Goal: Task Accomplishment & Management: Manage account settings

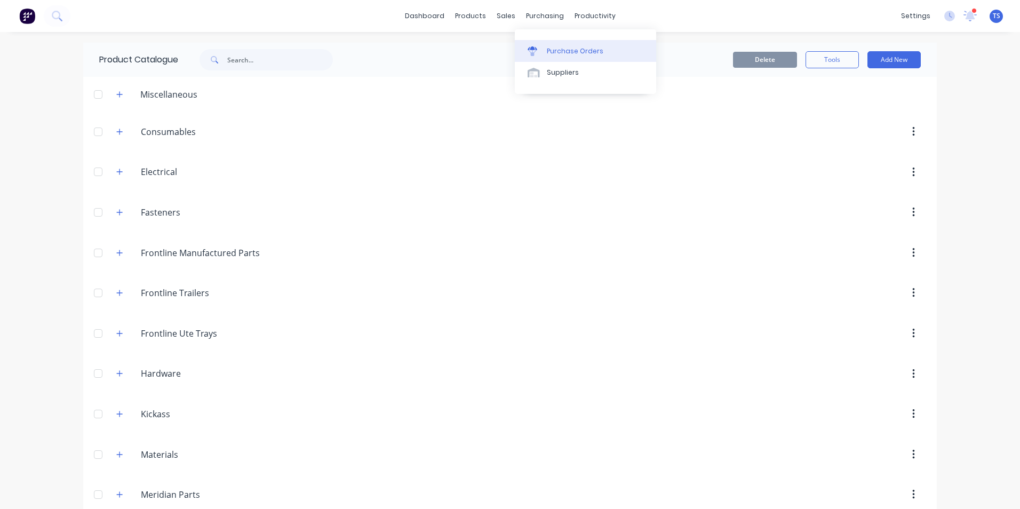
click at [556, 57] on link "Purchase Orders" at bounding box center [585, 50] width 141 height 21
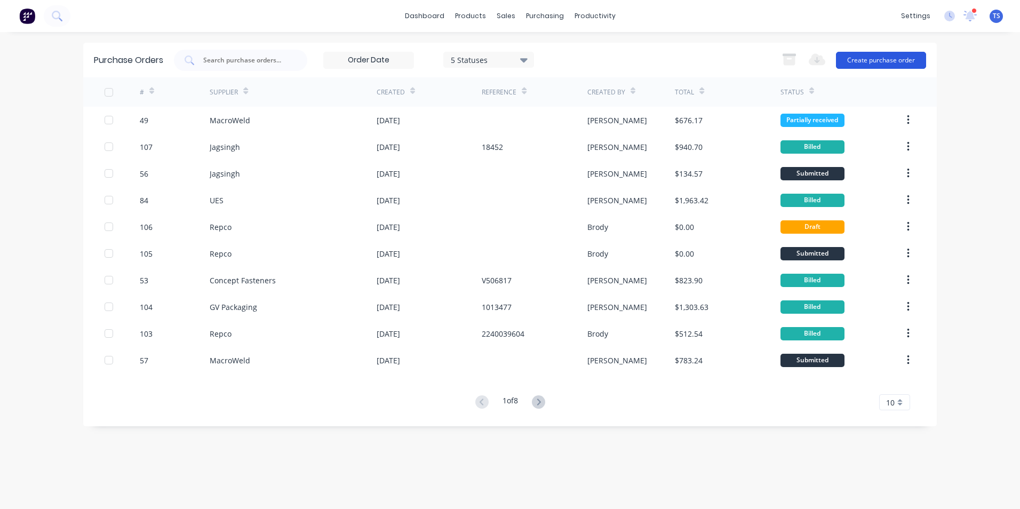
click at [890, 61] on button "Create purchase order" at bounding box center [881, 60] width 90 height 17
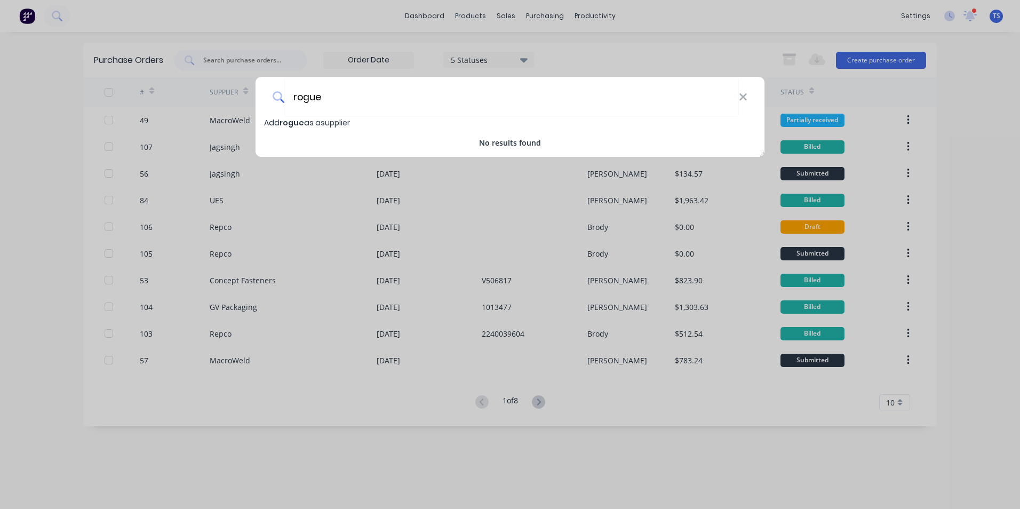
type input "rogue"
click at [319, 118] on span "Add rogue as a supplier" at bounding box center [307, 122] width 86 height 11
select select "AU"
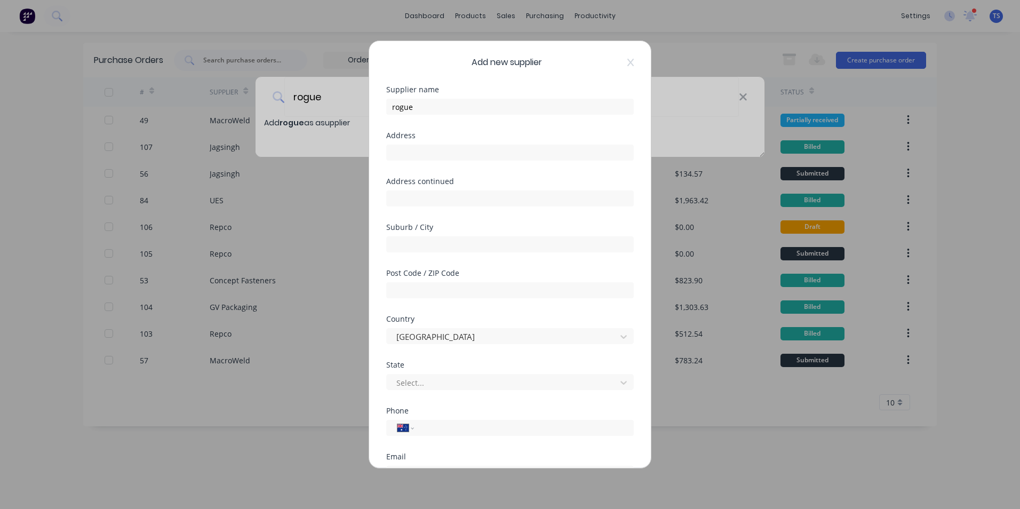
scroll to position [140, 0]
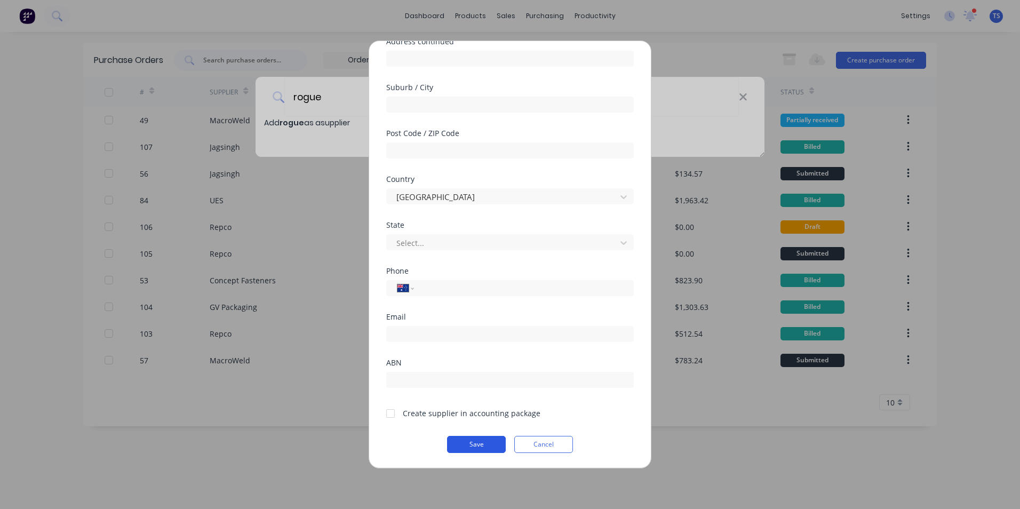
click at [461, 439] on button "Save" at bounding box center [476, 444] width 59 height 17
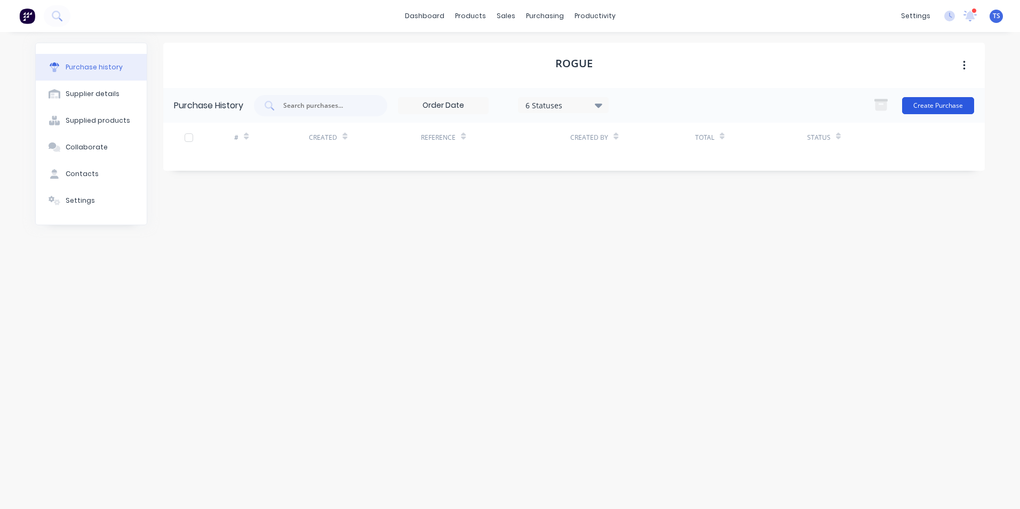
click at [945, 110] on button "Create Purchase" at bounding box center [938, 105] width 72 height 17
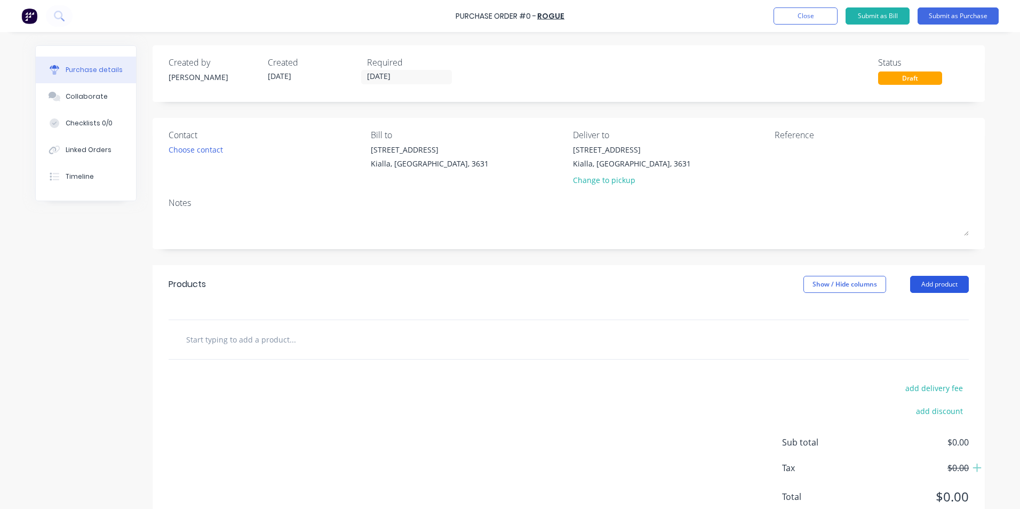
click at [937, 283] on button "Add product" at bounding box center [939, 284] width 59 height 17
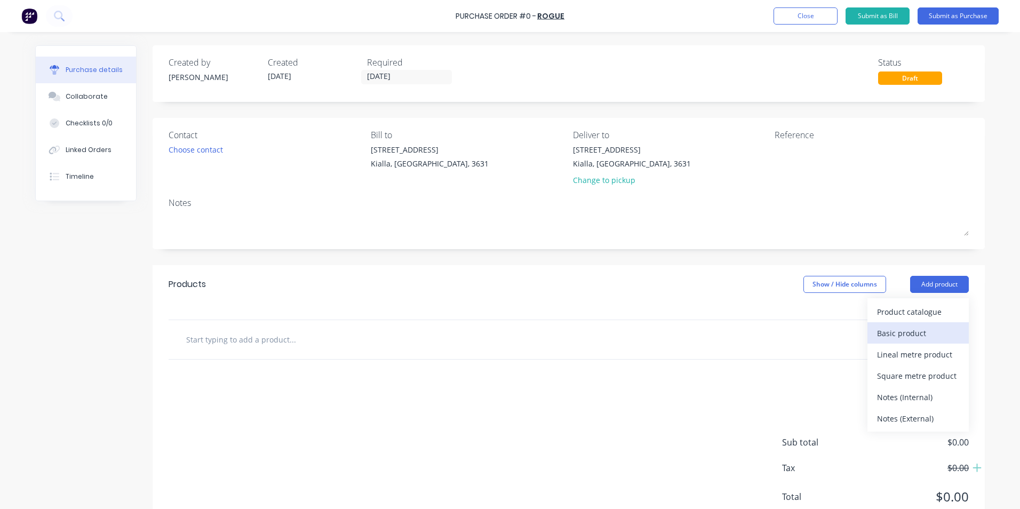
click at [896, 329] on div "Basic product" at bounding box center [918, 332] width 82 height 15
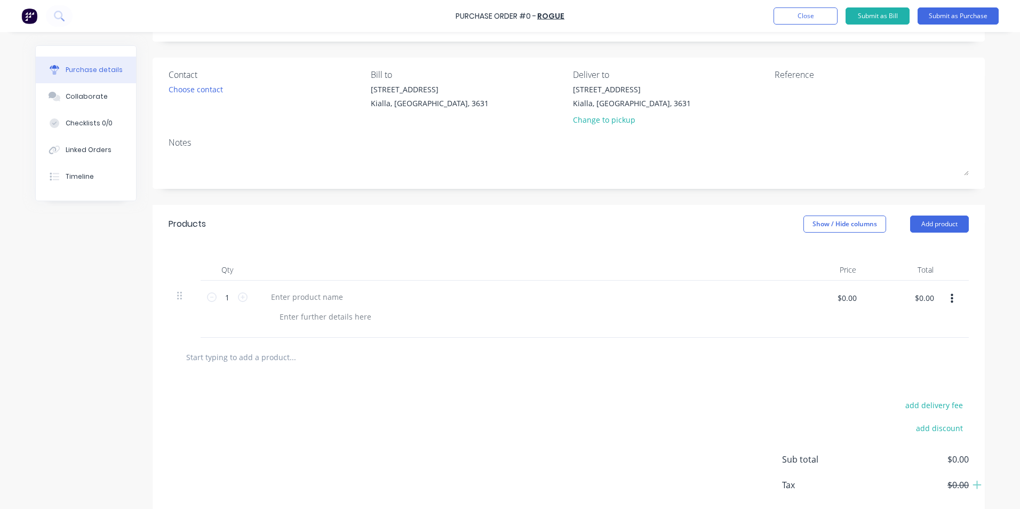
scroll to position [114, 0]
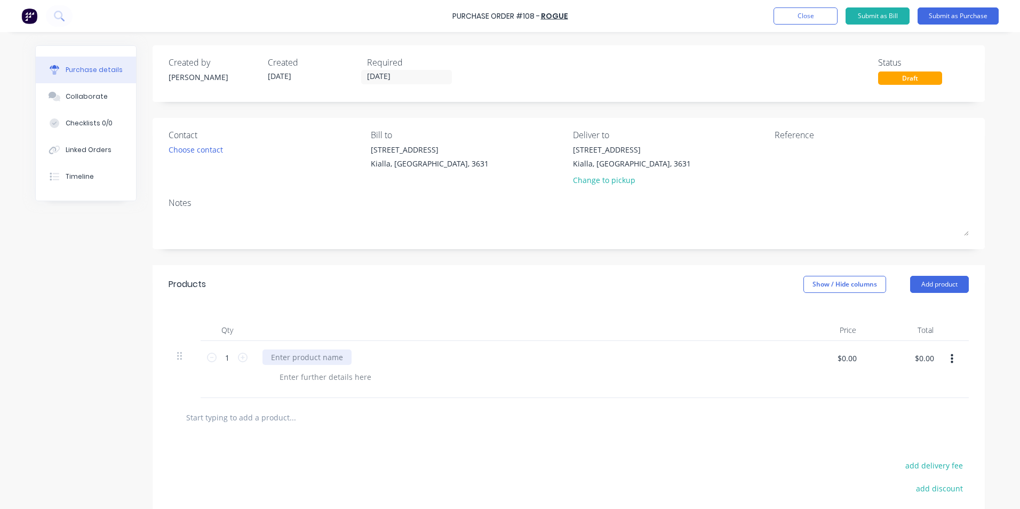
click at [280, 358] on div at bounding box center [306, 356] width 89 height 15
paste div
click at [306, 387] on div at bounding box center [325, 387] width 109 height 15
click at [927, 355] on input "$0.00" at bounding box center [924, 357] width 32 height 17
type input "190"
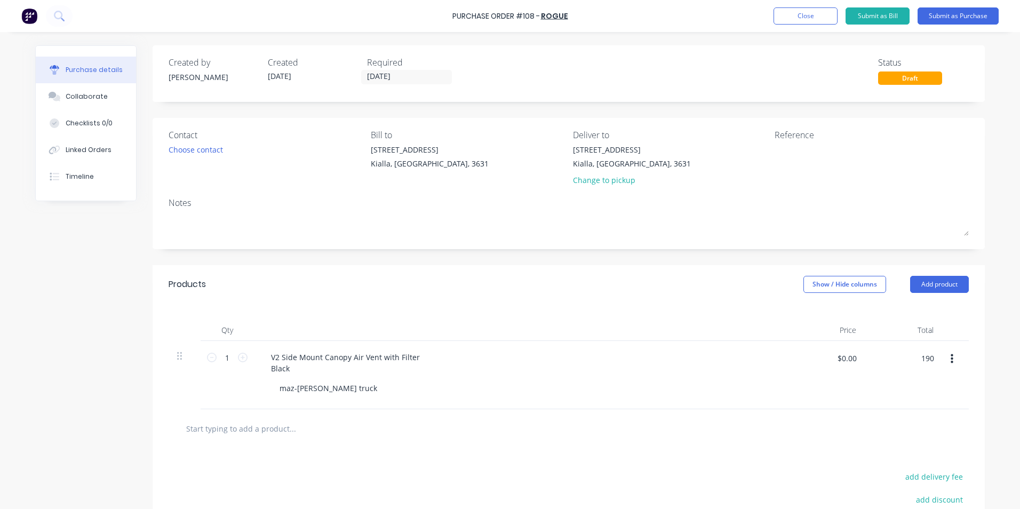
type input "$190.00"
click at [960, 14] on button "Submit as Purchase" at bounding box center [957, 15] width 81 height 17
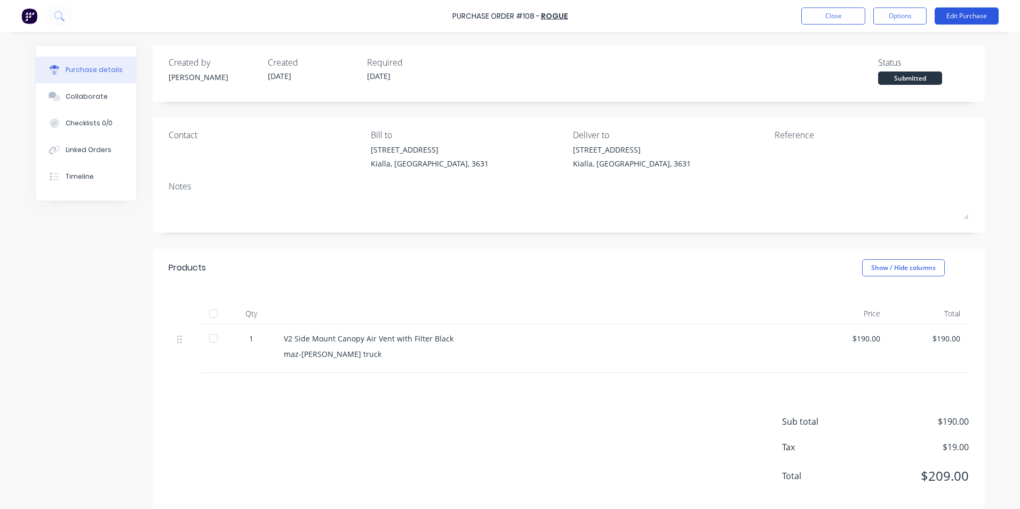
click at [967, 18] on button "Edit Purchase" at bounding box center [966, 15] width 64 height 17
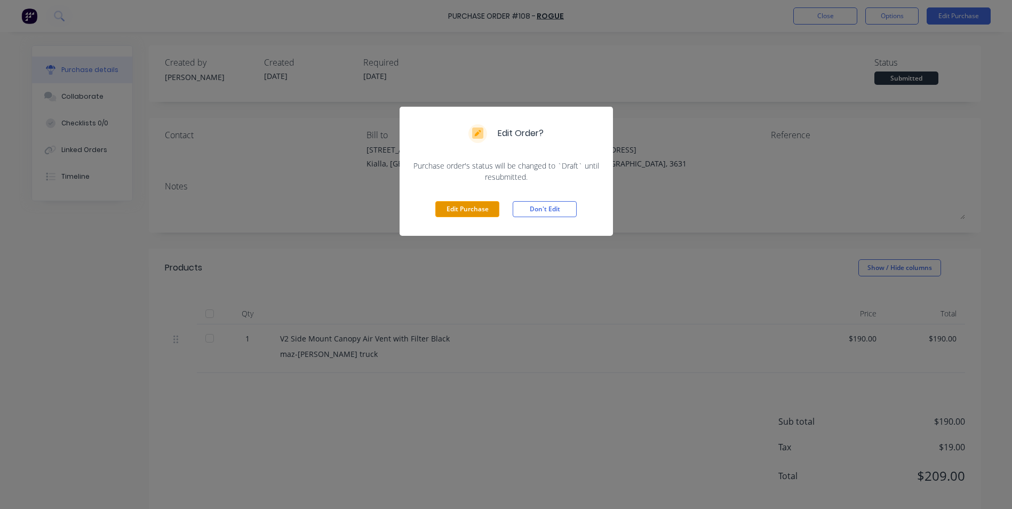
click at [470, 213] on button "Edit Purchase" at bounding box center [467, 209] width 64 height 16
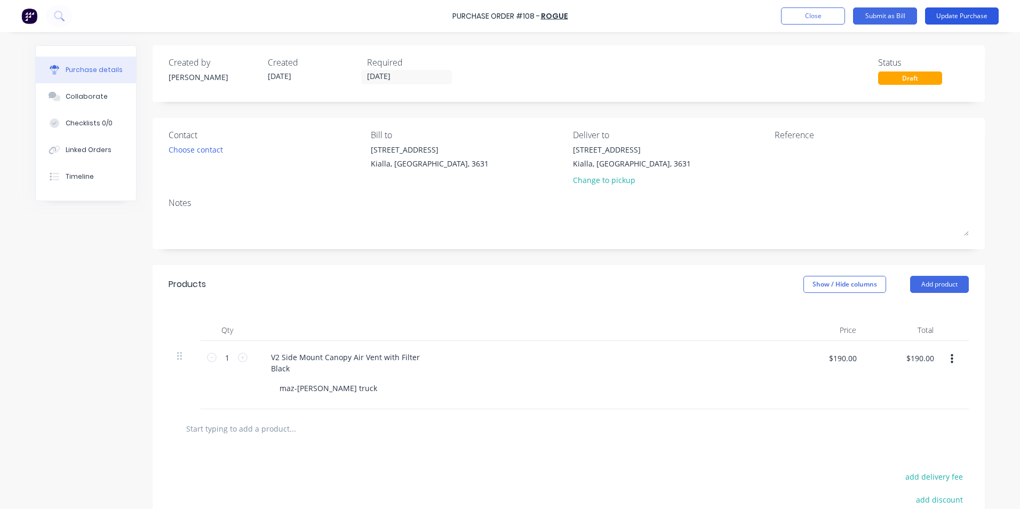
click at [974, 15] on button "Update Purchase" at bounding box center [962, 15] width 74 height 17
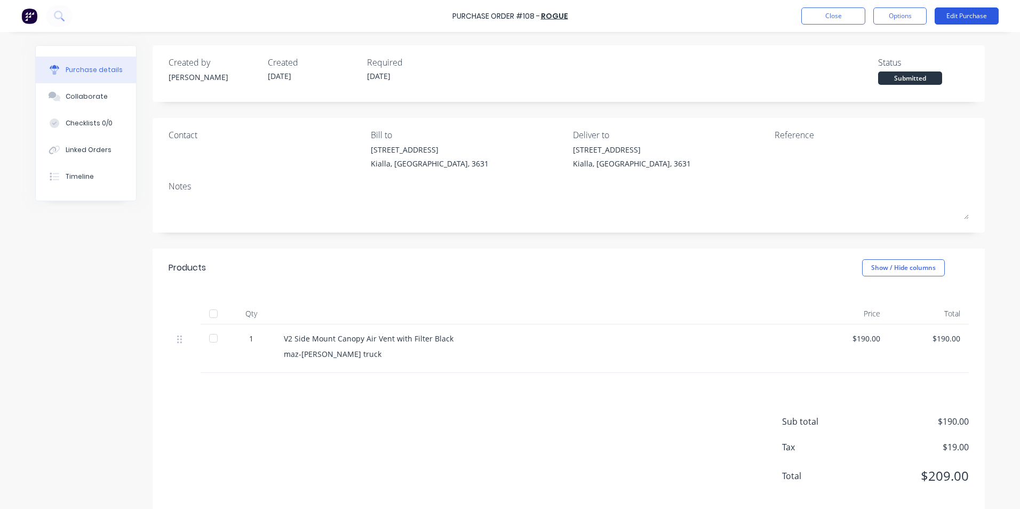
click at [950, 19] on button "Edit Purchase" at bounding box center [966, 15] width 64 height 17
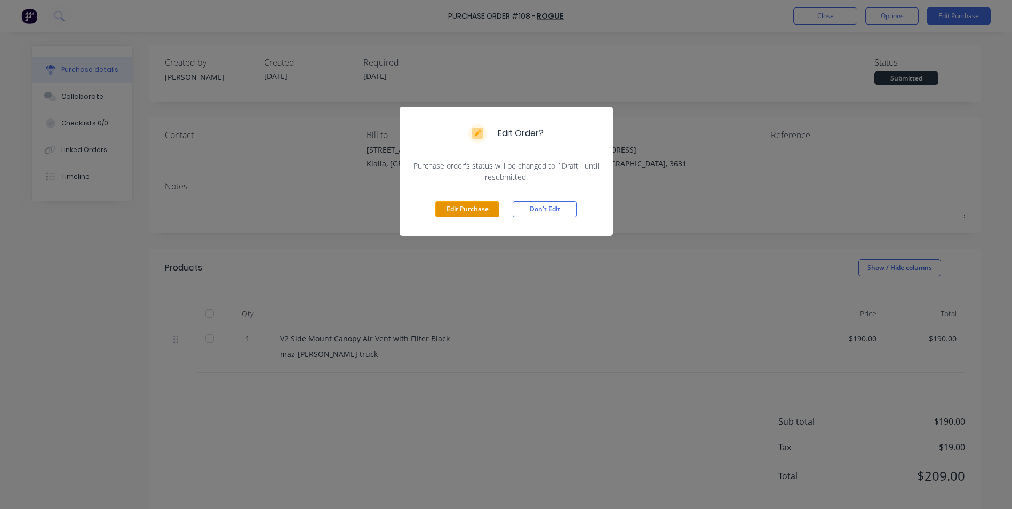
click at [472, 211] on button "Edit Purchase" at bounding box center [467, 209] width 64 height 16
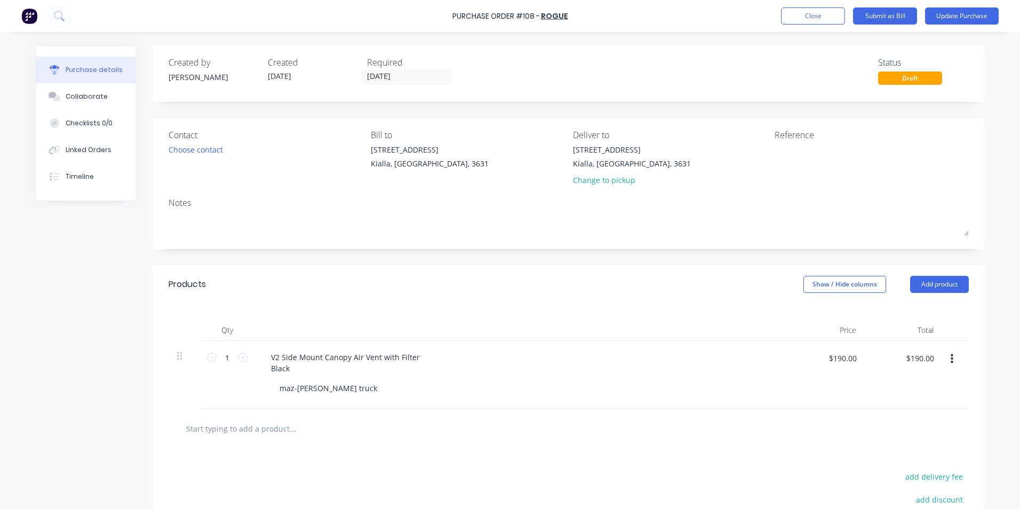
scroll to position [125, 0]
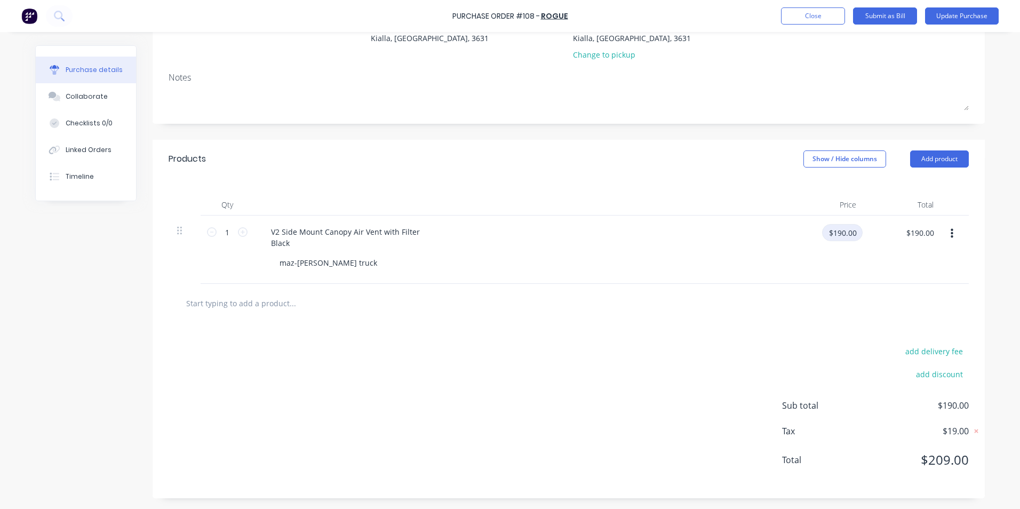
click at [844, 233] on input "$190.00" at bounding box center [842, 232] width 41 height 17
type input "$160.00"
click at [871, 316] on div at bounding box center [569, 303] width 800 height 39
click at [846, 229] on input "$160.00" at bounding box center [842, 232] width 41 height 17
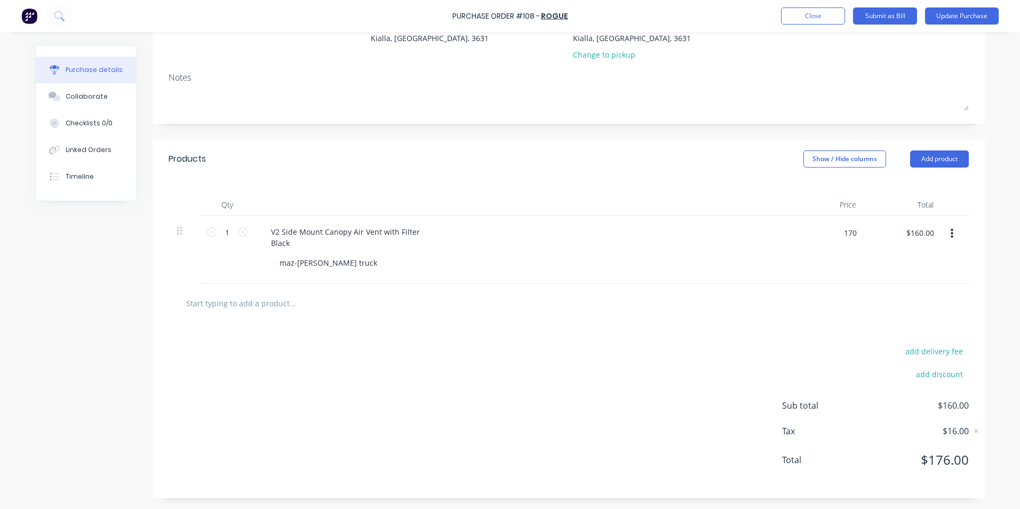
type input "$170.00"
click at [556, 347] on div "add delivery fee add discount Sub total $160.00 Tax $16.00 Total $176.00" at bounding box center [569, 410] width 832 height 175
click at [844, 231] on input "$170.00" at bounding box center [842, 232] width 41 height 17
click at [845, 231] on input "$170.00" at bounding box center [842, 232] width 41 height 17
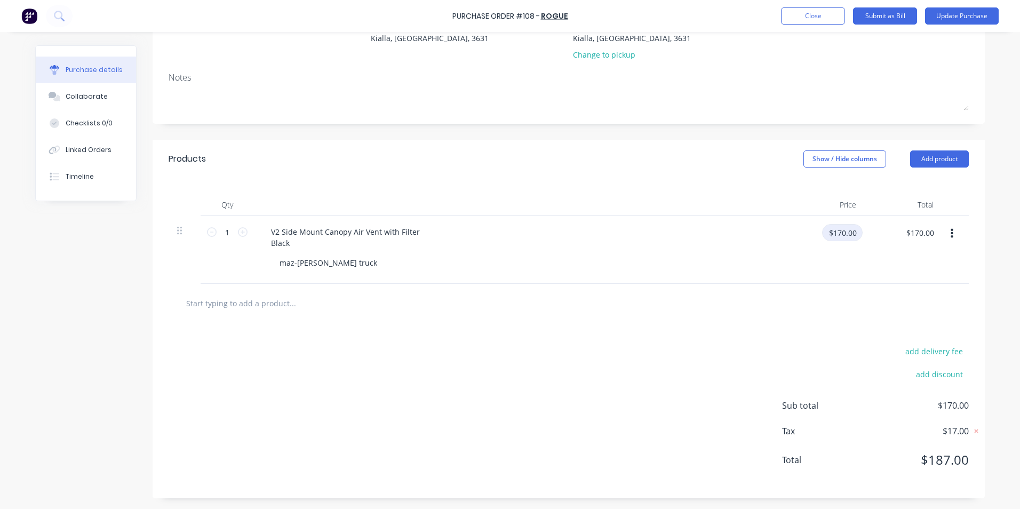
click at [842, 231] on input "$170.00" at bounding box center [842, 232] width 41 height 17
type input "$175.00"
drag, startPoint x: 664, startPoint y: 285, endPoint x: 674, endPoint y: 286, distance: 9.6
click at [668, 285] on div at bounding box center [569, 303] width 800 height 39
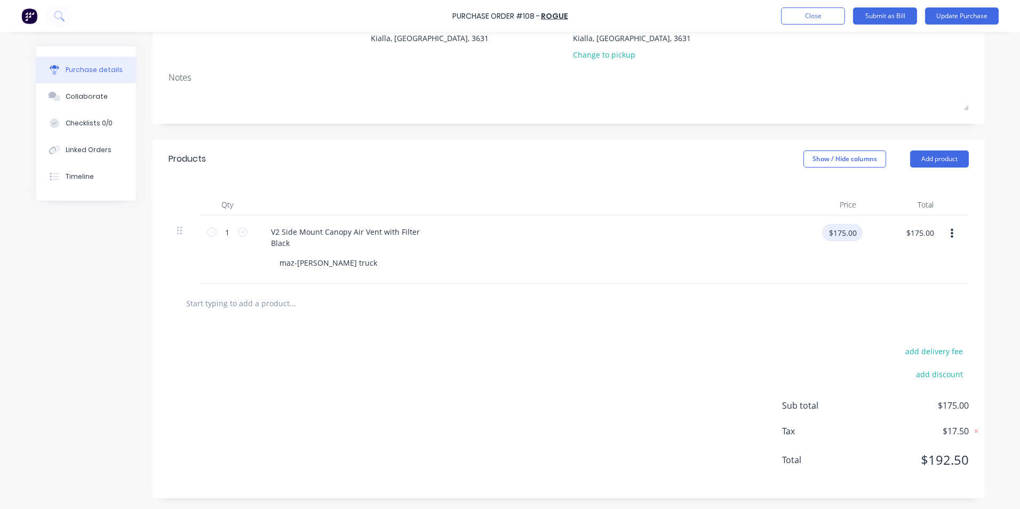
click at [846, 231] on input "$175.00" at bounding box center [842, 232] width 41 height 17
type input "$172.00"
click at [767, 230] on div "V2 Side Mount Canopy Air Vent with Filter Black" at bounding box center [520, 237] width 516 height 27
click at [841, 232] on input "$172.00" at bounding box center [842, 232] width 41 height 17
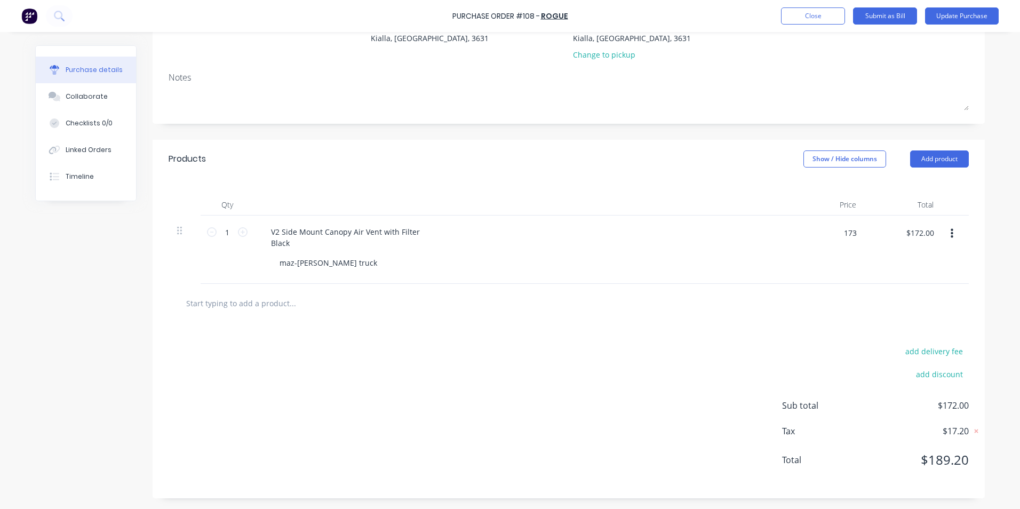
type input "$173.00"
click at [636, 267] on div "maz-[PERSON_NAME] truck" at bounding box center [525, 262] width 508 height 15
click at [831, 231] on input "$173.00" at bounding box center [842, 232] width 41 height 17
type input "$172.80"
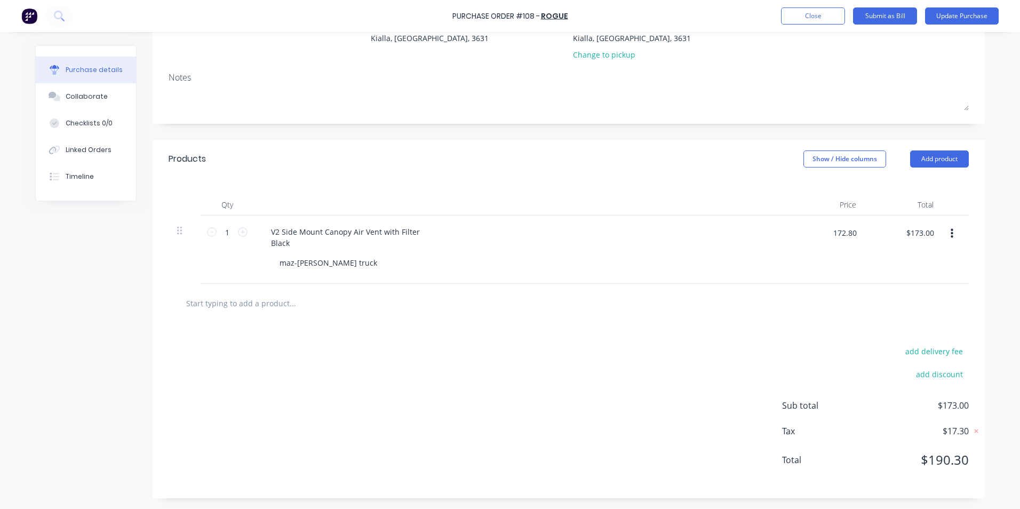
type input "$172.80"
click at [743, 230] on div "V2 Side Mount Canopy Air Vent with Filter Black" at bounding box center [520, 237] width 516 height 27
click at [949, 18] on button "Update Purchase" at bounding box center [962, 15] width 74 height 17
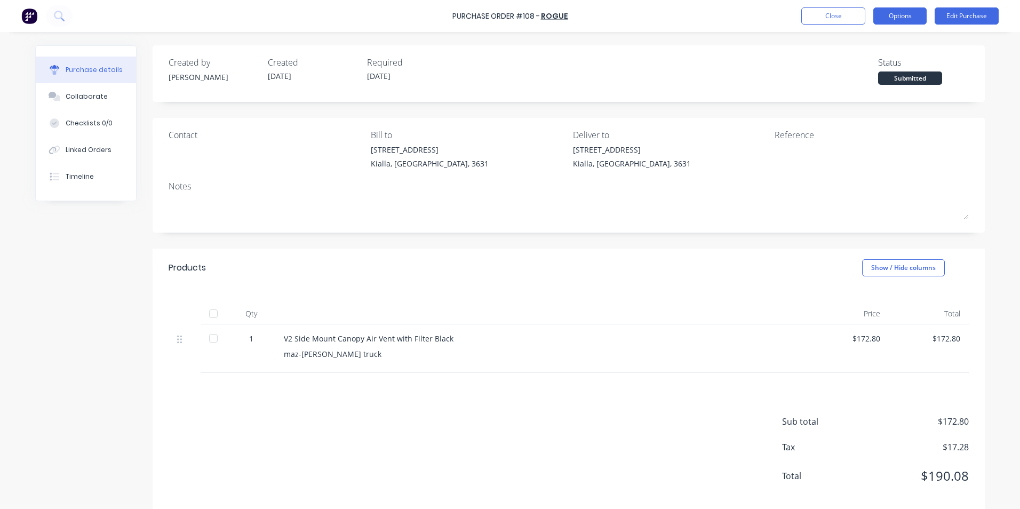
click at [913, 13] on button "Options" at bounding box center [899, 15] width 53 height 17
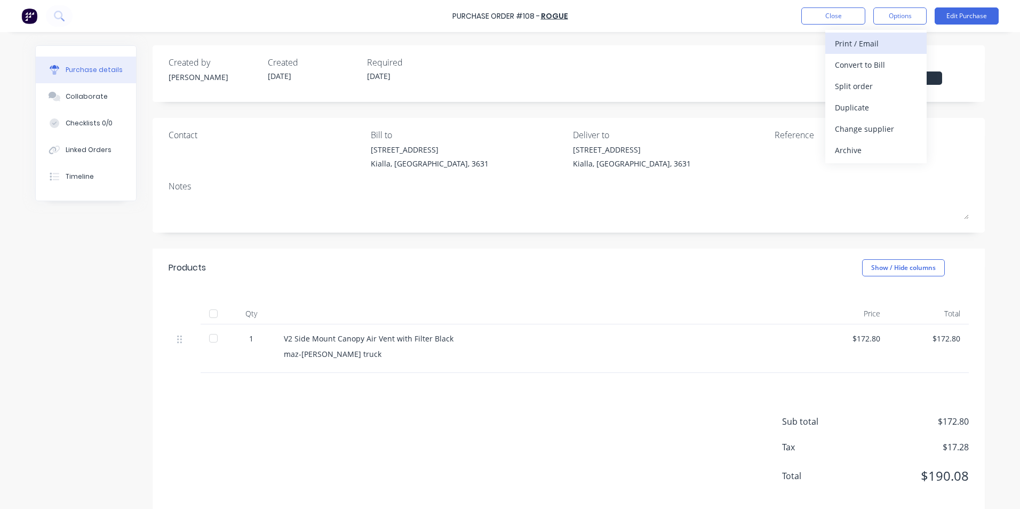
click at [907, 46] on div "Print / Email" at bounding box center [876, 43] width 82 height 15
click at [898, 89] on div "Without pricing" at bounding box center [876, 85] width 82 height 15
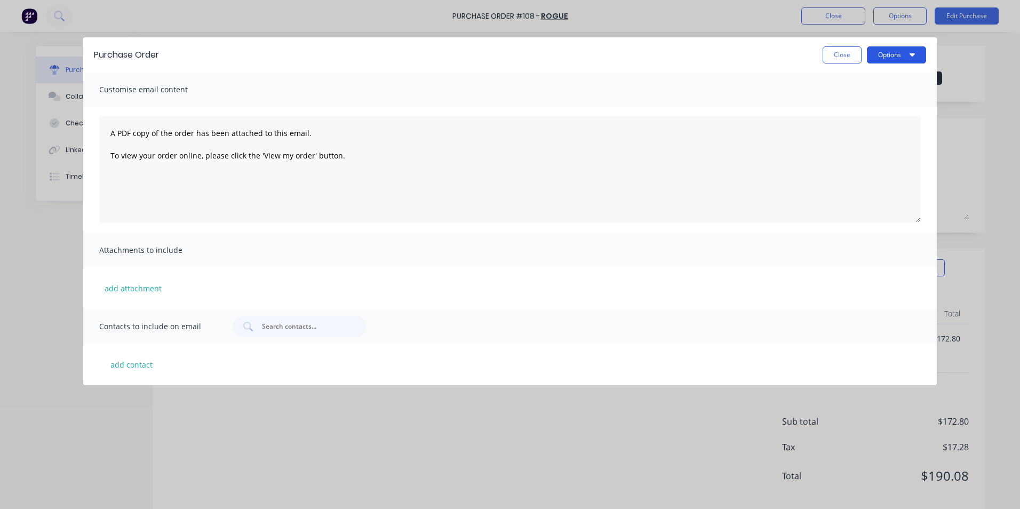
click at [915, 55] on button "Options" at bounding box center [896, 54] width 59 height 17
click at [894, 76] on div "Print" at bounding box center [875, 81] width 82 height 15
